Goal: Entertainment & Leisure: Consume media (video, audio)

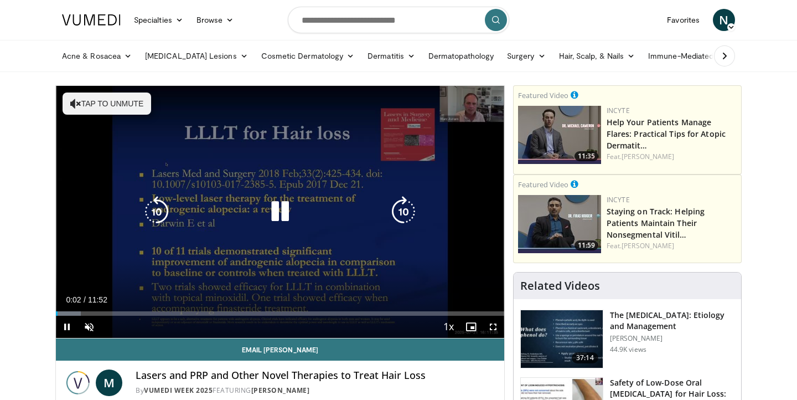
click at [122, 108] on button "Tap to unmute" at bounding box center [107, 103] width 89 height 22
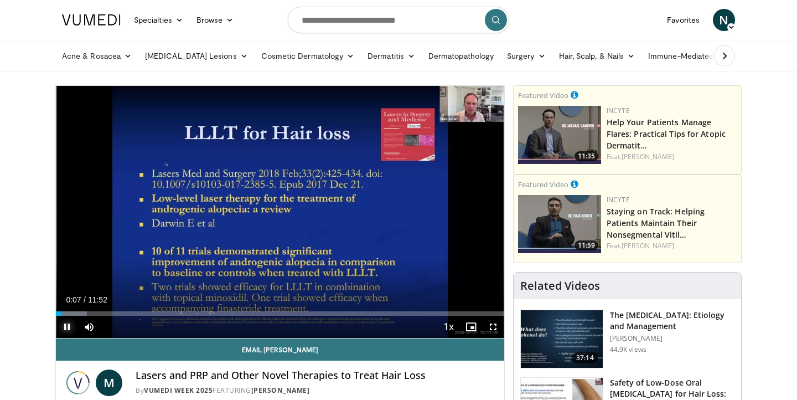
click at [67, 328] on span "Video Player" at bounding box center [67, 327] width 22 height 22
click at [68, 327] on span "Video Player" at bounding box center [67, 327] width 22 height 22
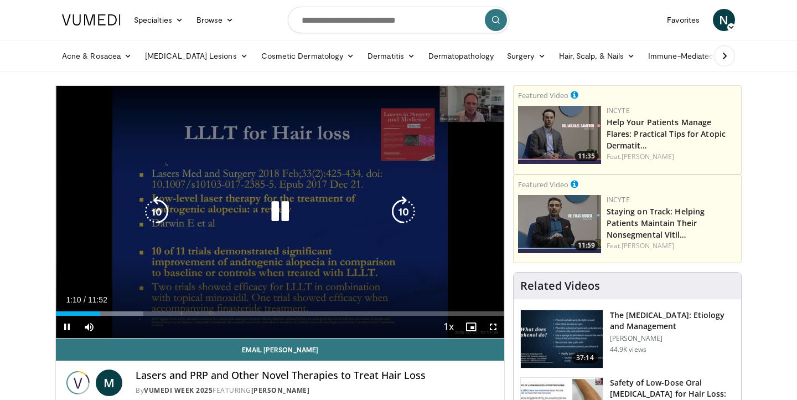
click at [279, 213] on icon "Video Player" at bounding box center [280, 211] width 31 height 31
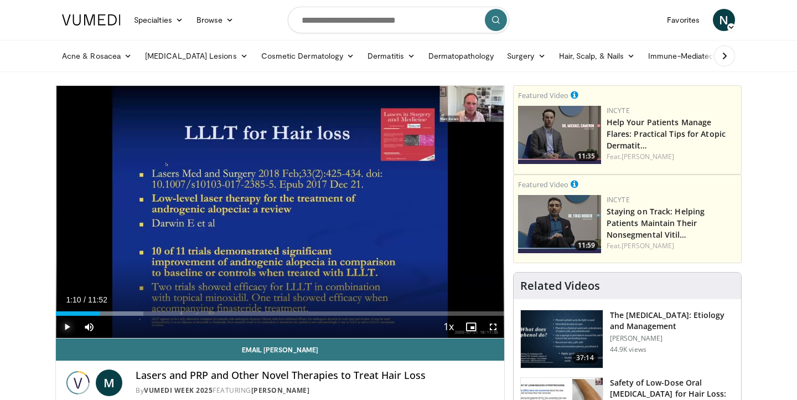
click at [65, 327] on span "Video Player" at bounding box center [67, 327] width 22 height 22
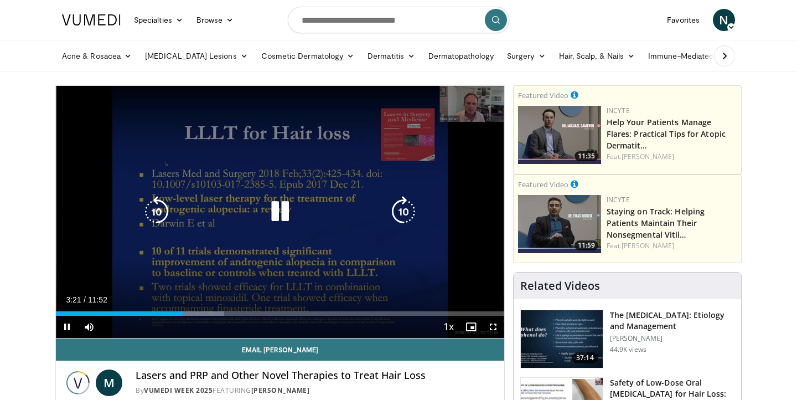
click at [278, 210] on icon "Video Player" at bounding box center [280, 211] width 31 height 31
click at [275, 210] on icon "Video Player" at bounding box center [280, 211] width 31 height 31
click at [277, 208] on icon "Video Player" at bounding box center [280, 211] width 31 height 31
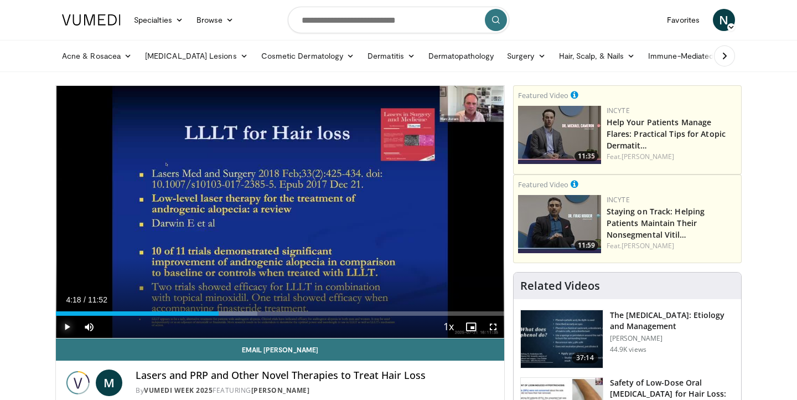
click at [64, 327] on span "Video Player" at bounding box center [67, 327] width 22 height 22
